Goal: Task Accomplishment & Management: Use online tool/utility

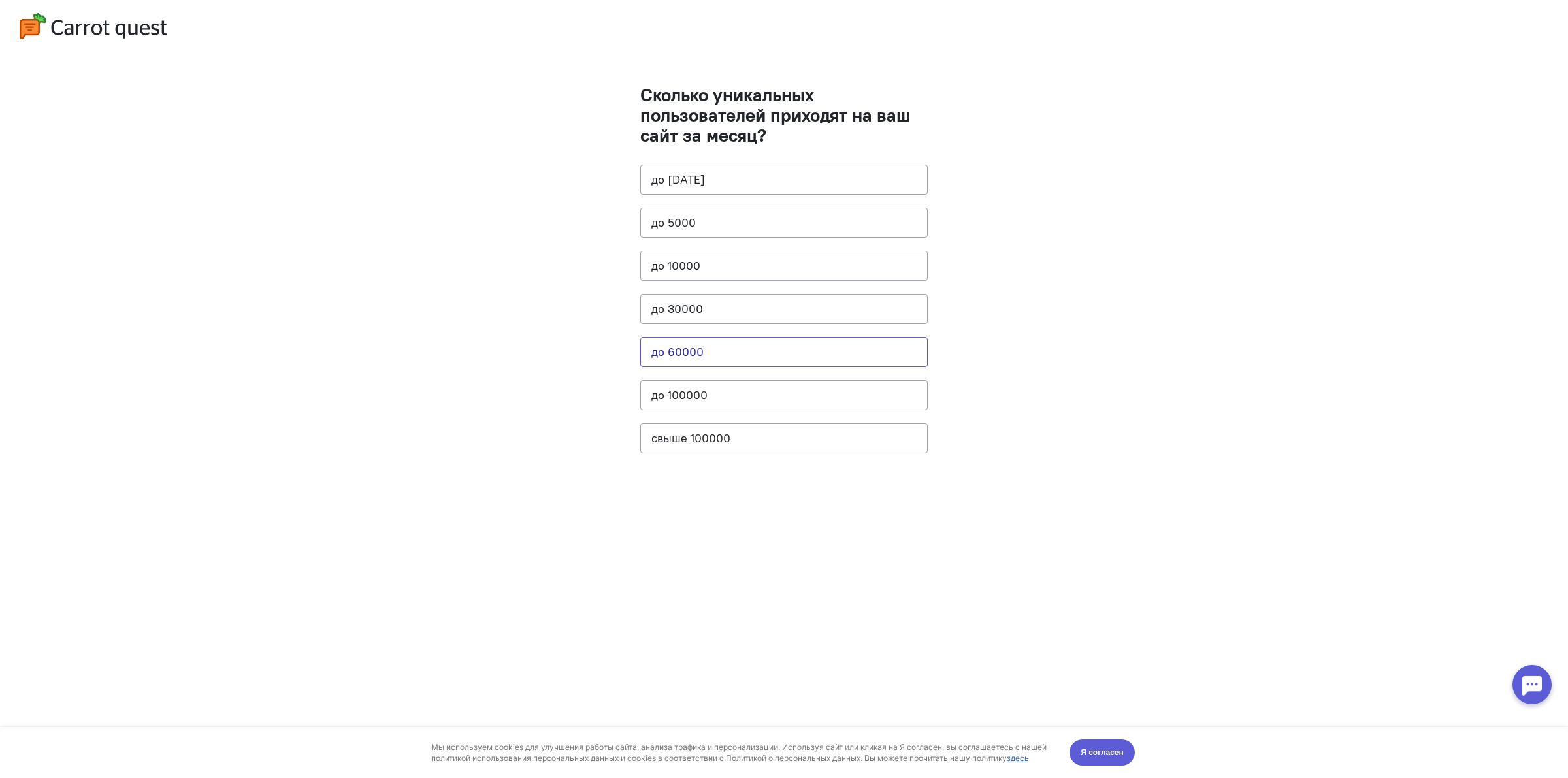
click at [759, 343] on button "до 60000" at bounding box center [784, 352] width 288 height 30
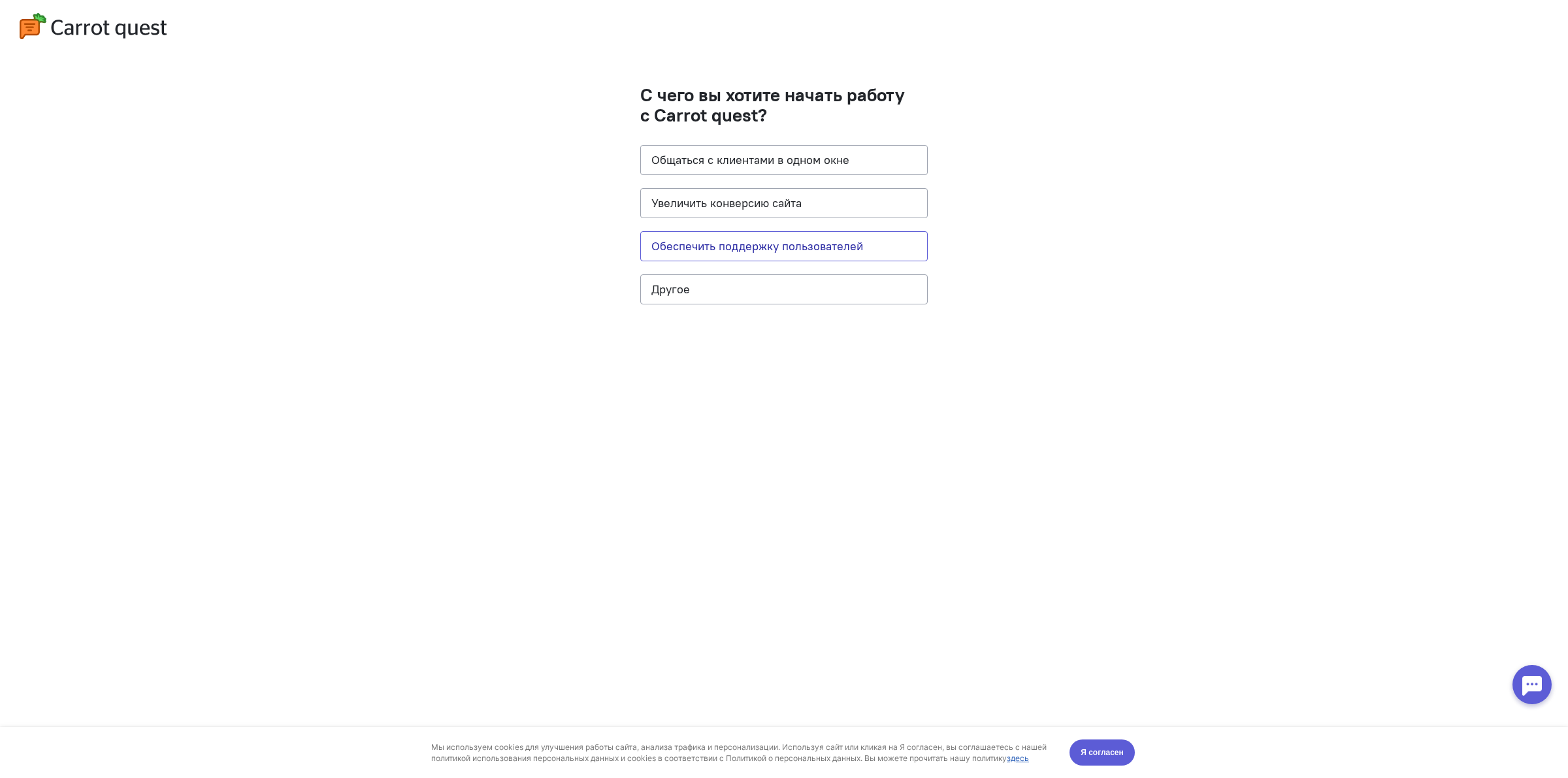
click at [779, 243] on button "Обеспечить поддержку пользователей" at bounding box center [784, 246] width 288 height 30
